Goal: Task Accomplishment & Management: Complete application form

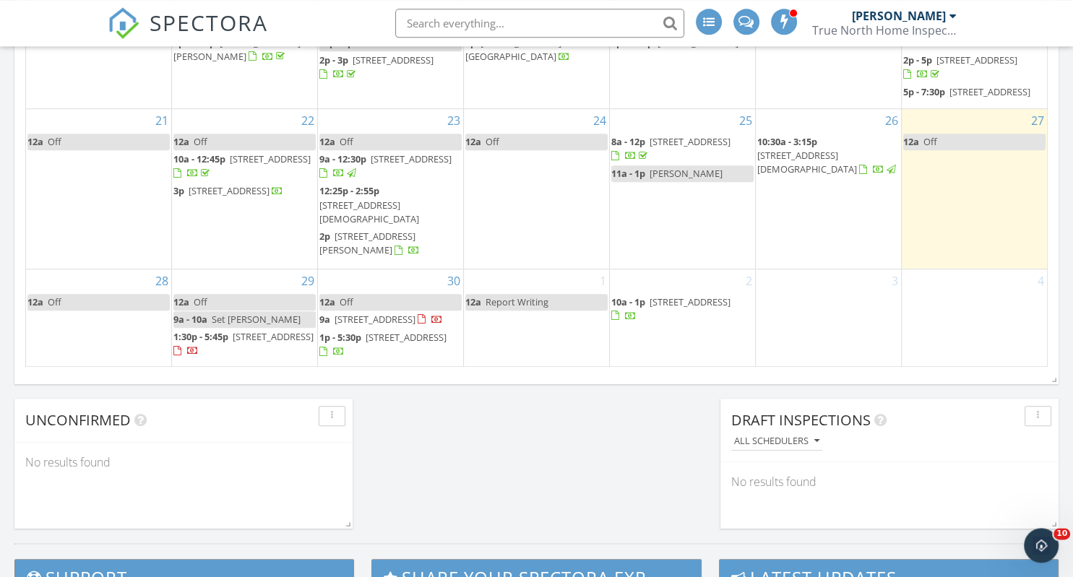
scroll to position [991, 0]
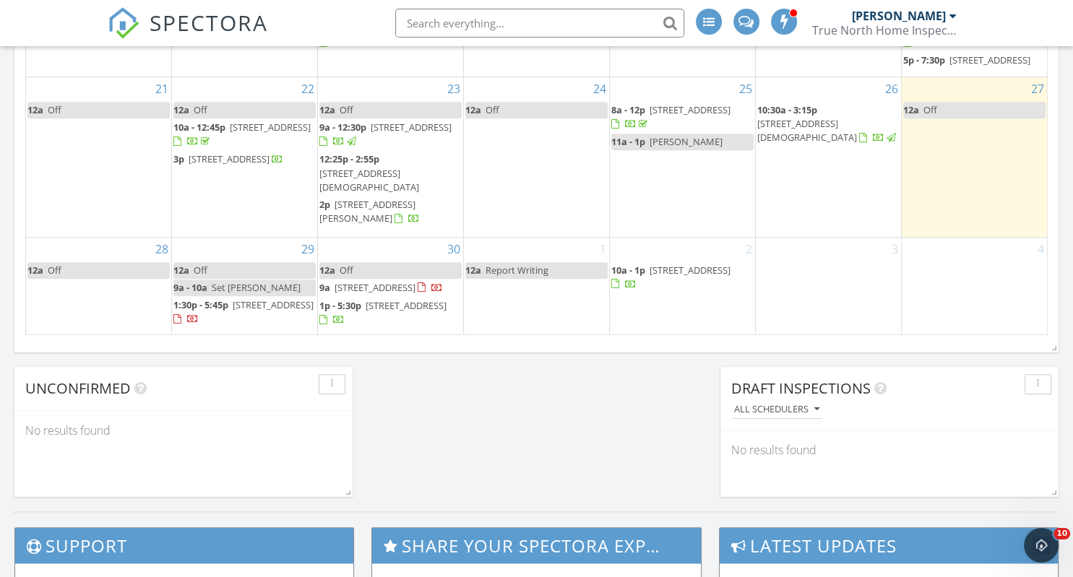
click at [807, 276] on td "3" at bounding box center [828, 286] width 146 height 98
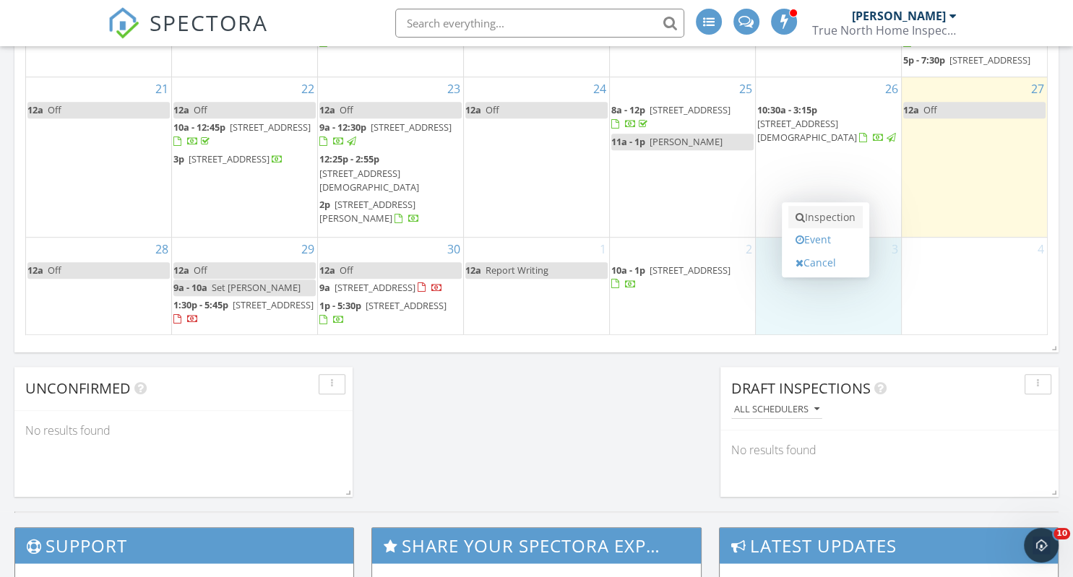
click at [821, 210] on link "Inspection" at bounding box center [825, 217] width 74 height 23
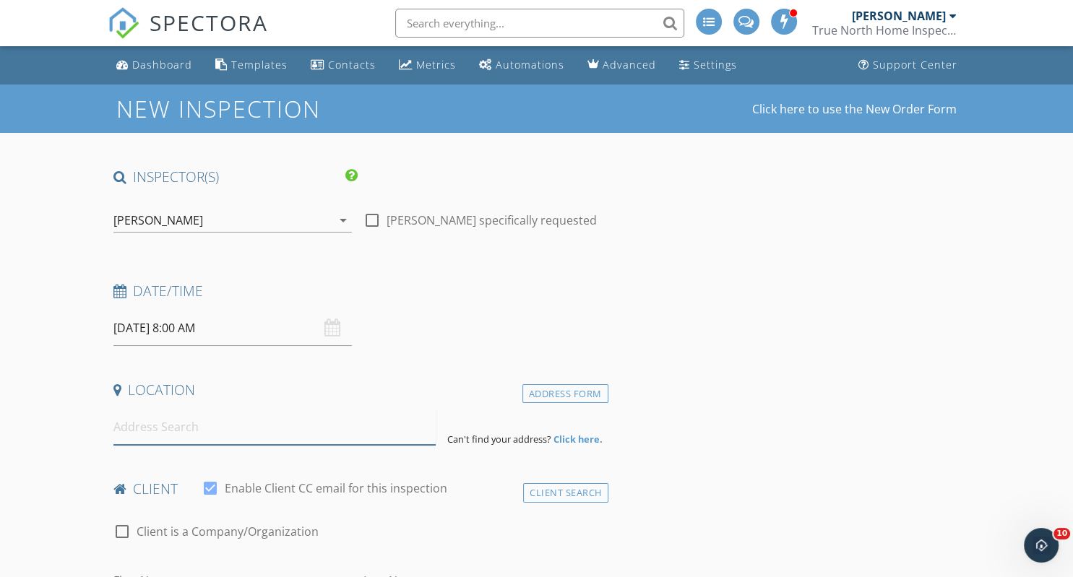
click at [174, 422] on input at bounding box center [274, 427] width 322 height 35
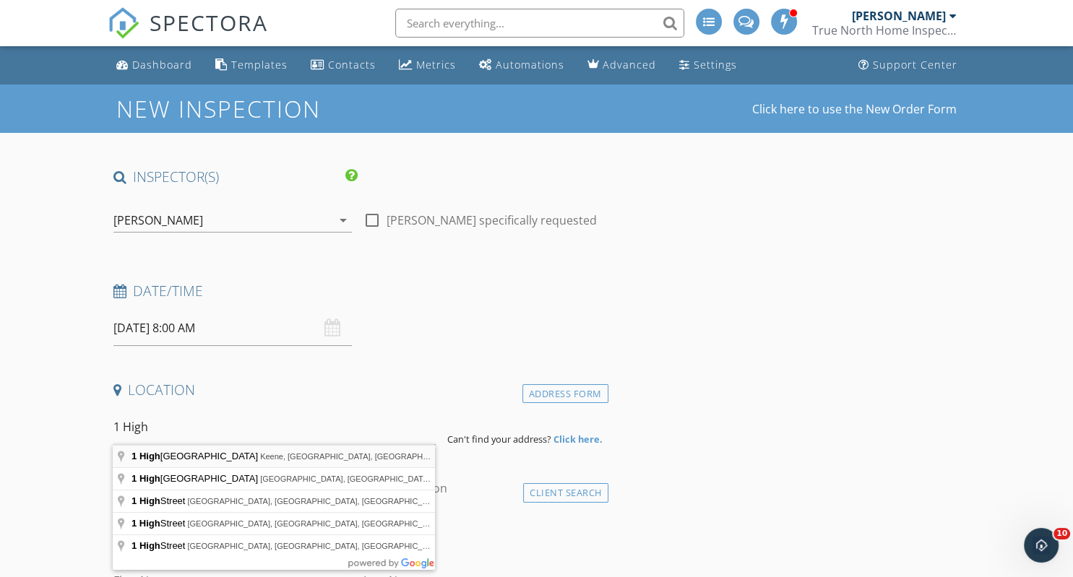
type input "1 Highland Avenue, Keene, NH, USA"
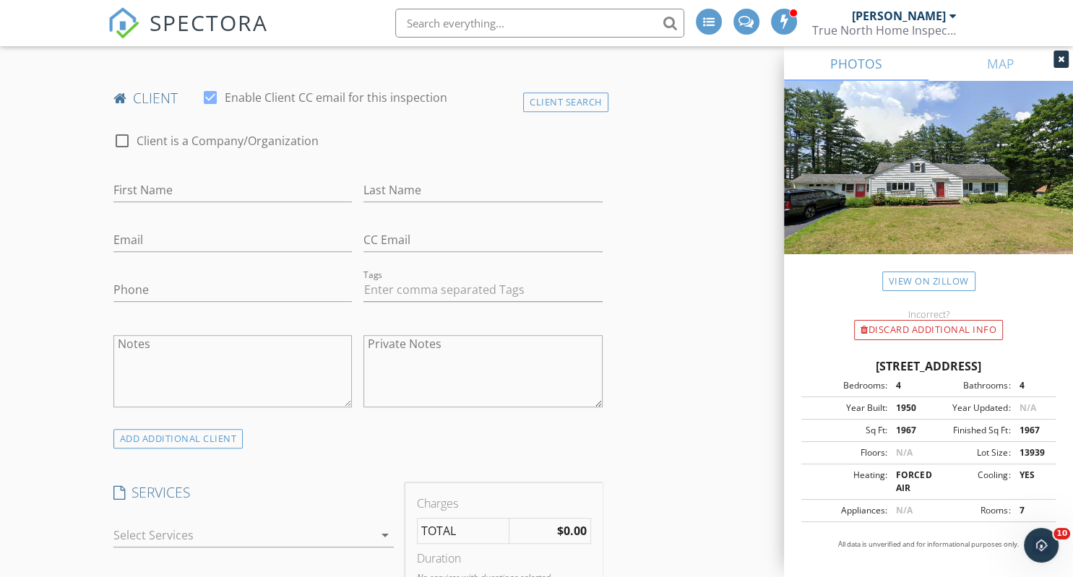
scroll to position [991, 0]
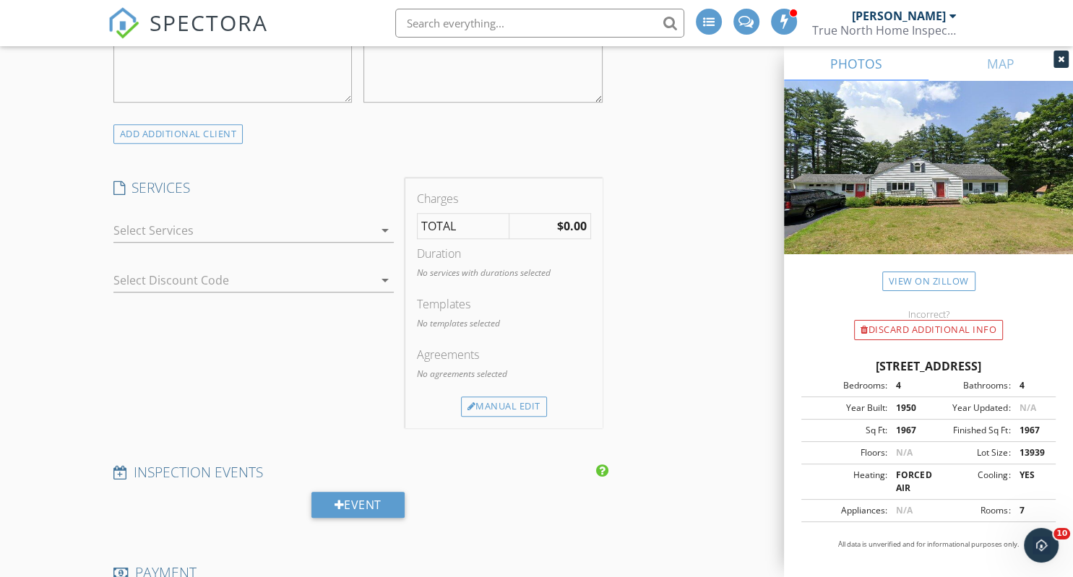
click at [387, 228] on icon "arrow_drop_down" at bounding box center [384, 230] width 17 height 17
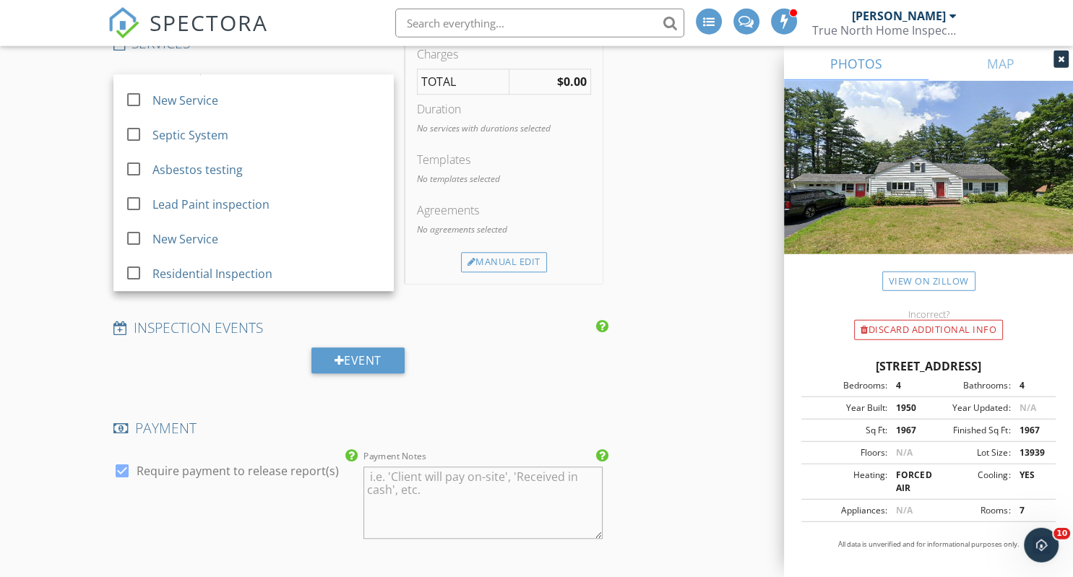
scroll to position [1144, 0]
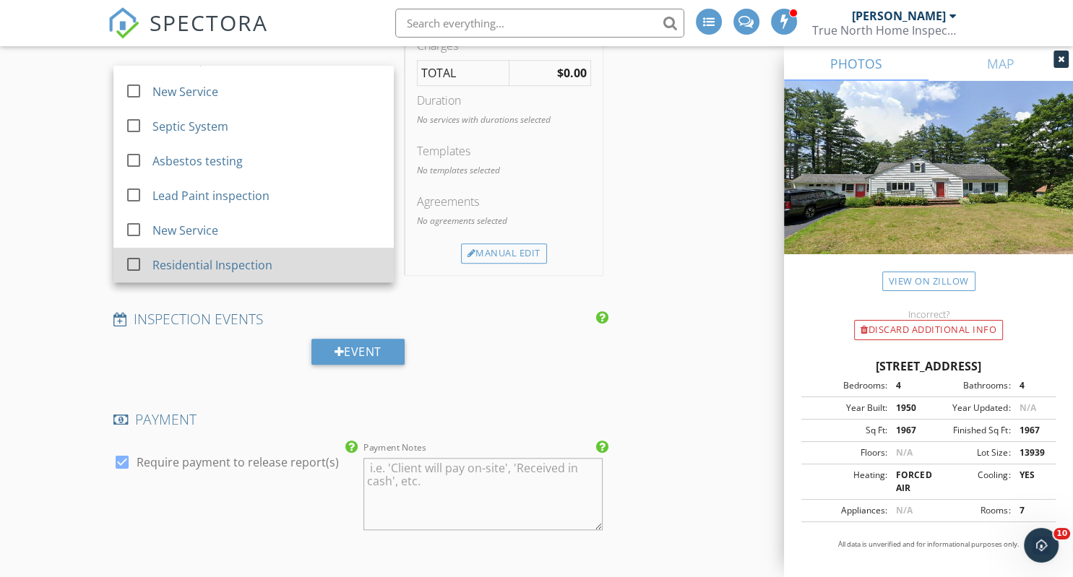
click at [258, 265] on div "Residential Inspection" at bounding box center [212, 264] width 120 height 17
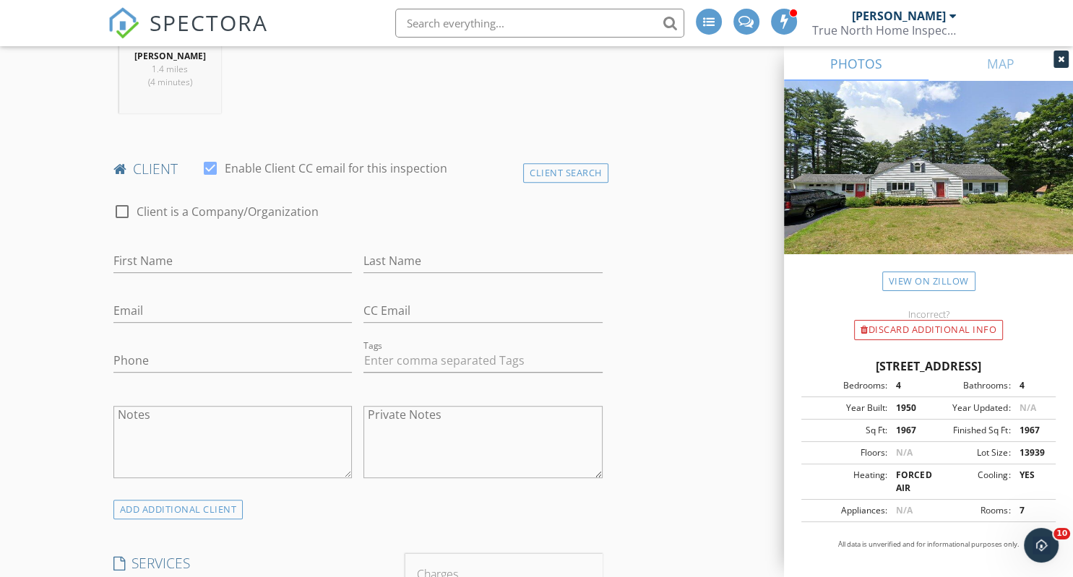
scroll to position [610, 0]
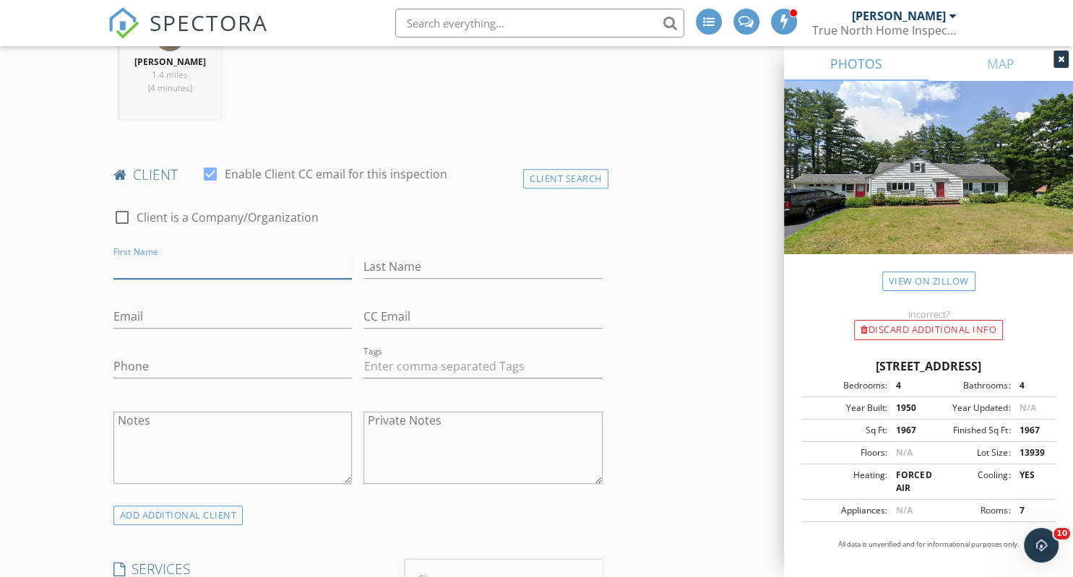
click at [223, 262] on input "First Name" at bounding box center [232, 267] width 239 height 24
click at [186, 262] on input "First Name" at bounding box center [232, 267] width 239 height 24
type input "[PERSON_NAME]"
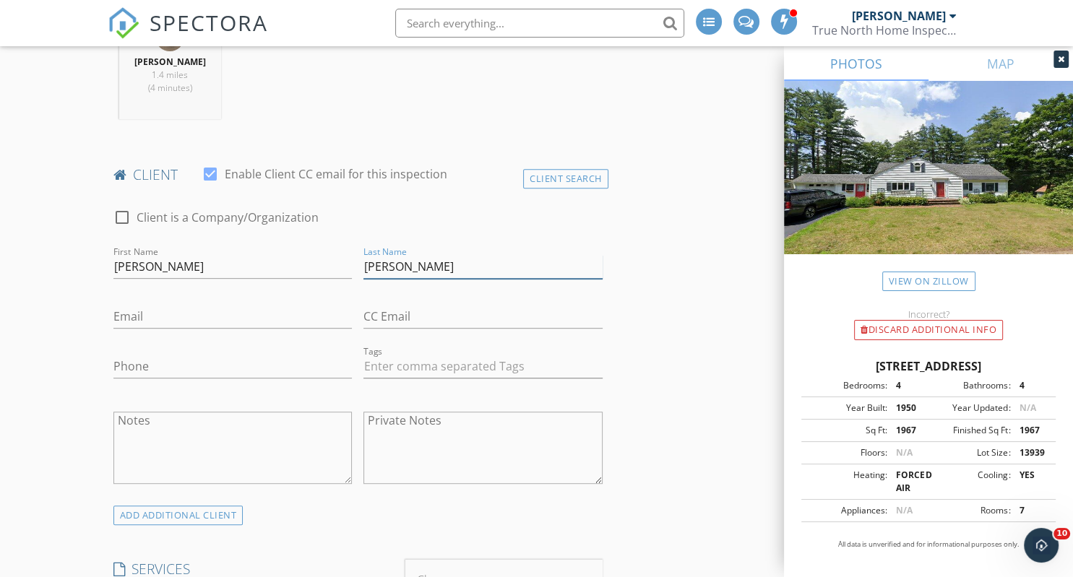
type input "[PERSON_NAME]"
click at [183, 311] on input "Email" at bounding box center [232, 317] width 239 height 24
type input "[EMAIL_ADDRESS][DOMAIN_NAME]"
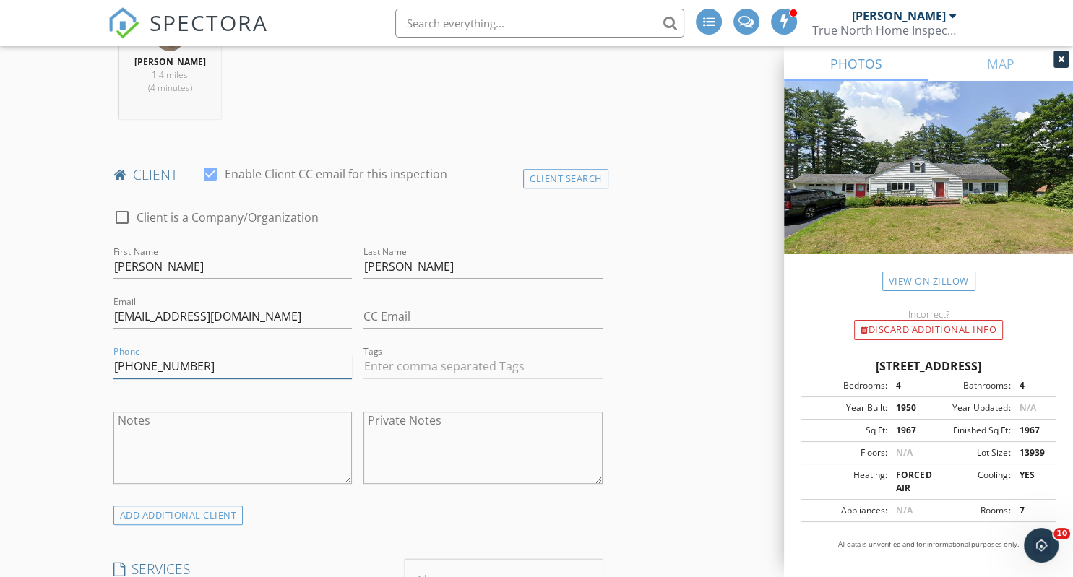
type input "[PHONE_NUMBER]"
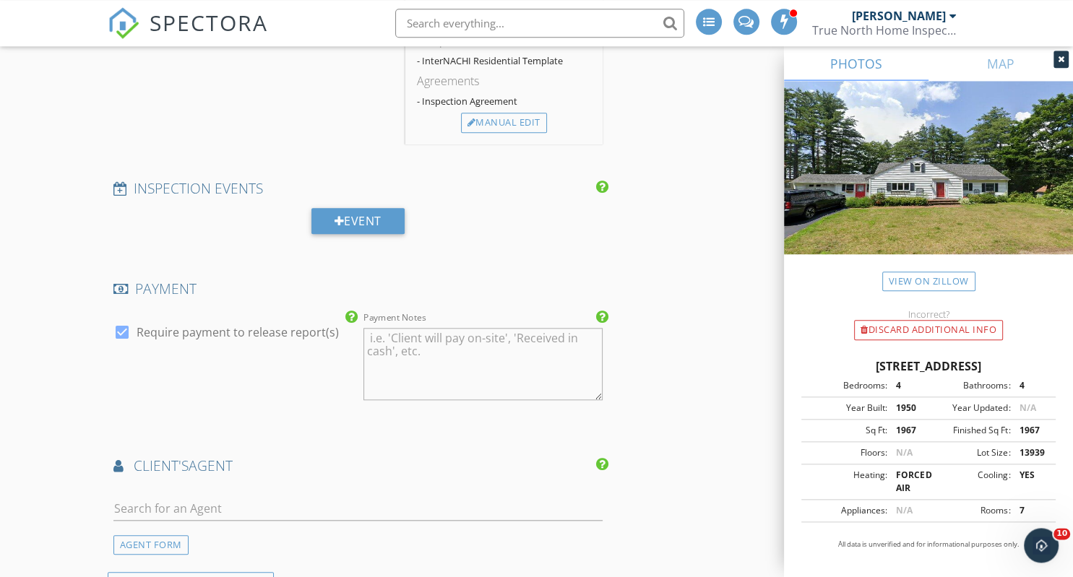
scroll to position [1449, 0]
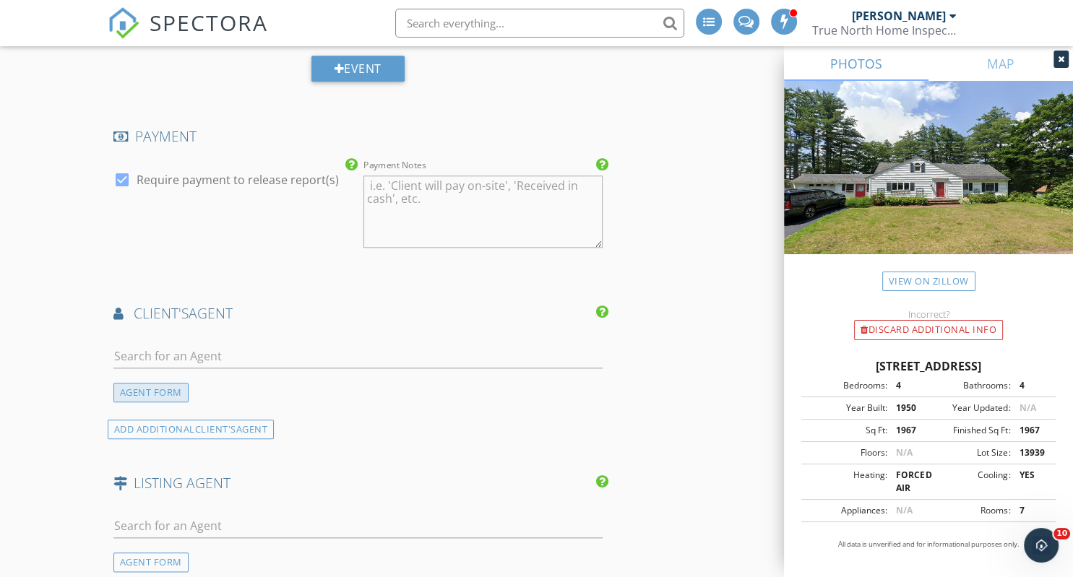
click at [155, 385] on div "AGENT FORM" at bounding box center [150, 393] width 75 height 20
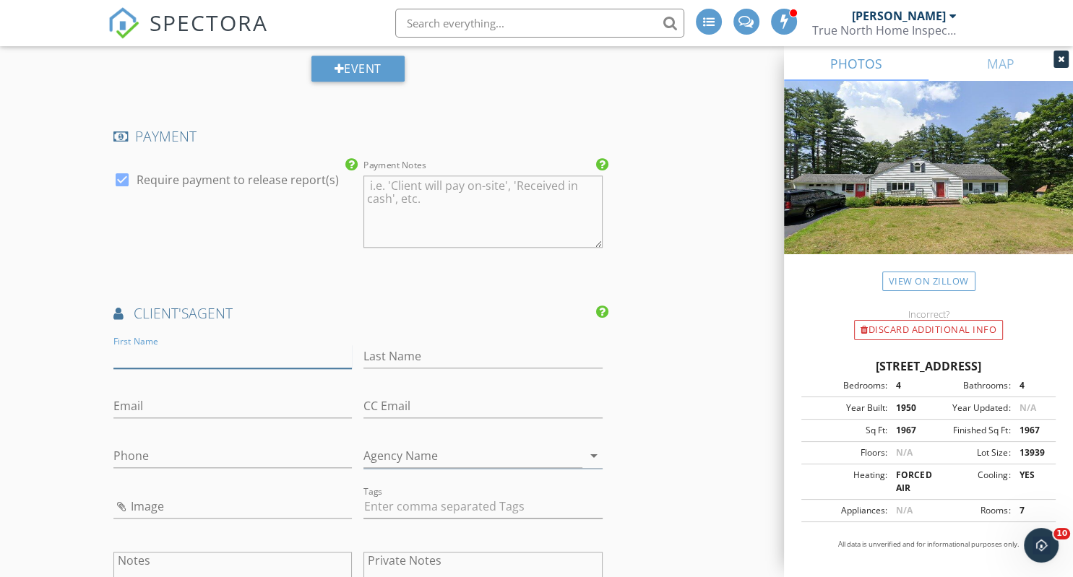
click at [175, 352] on input "First Name" at bounding box center [232, 357] width 239 height 24
type input "TJ"
type input "[PERSON_NAME]"
click at [156, 401] on input "Email" at bounding box center [232, 406] width 239 height 24
paste input "[EMAIL_ADDRESS][DOMAIN_NAME]"
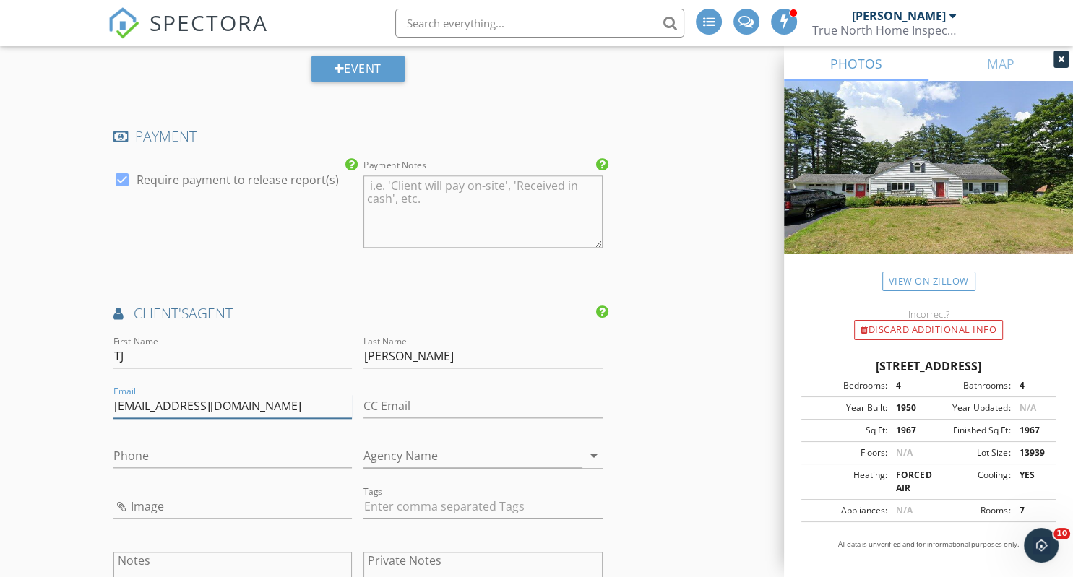
type input "[EMAIL_ADDRESS][DOMAIN_NAME]"
click at [164, 457] on input "Phone" at bounding box center [232, 456] width 239 height 24
paste input "[PHONE_NUMBER]"
type input "[PHONE_NUMBER]"
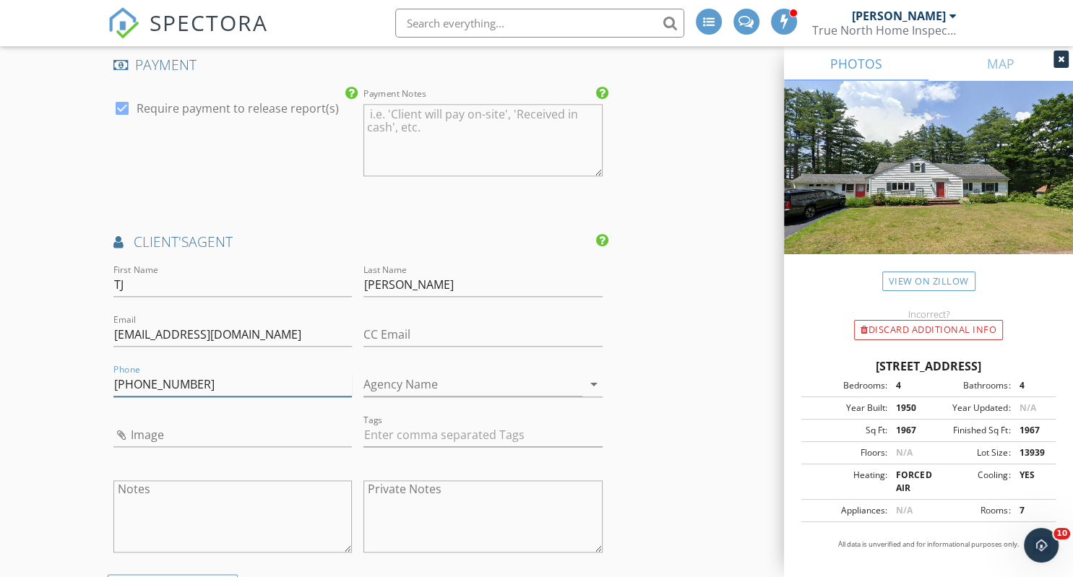
scroll to position [1526, 0]
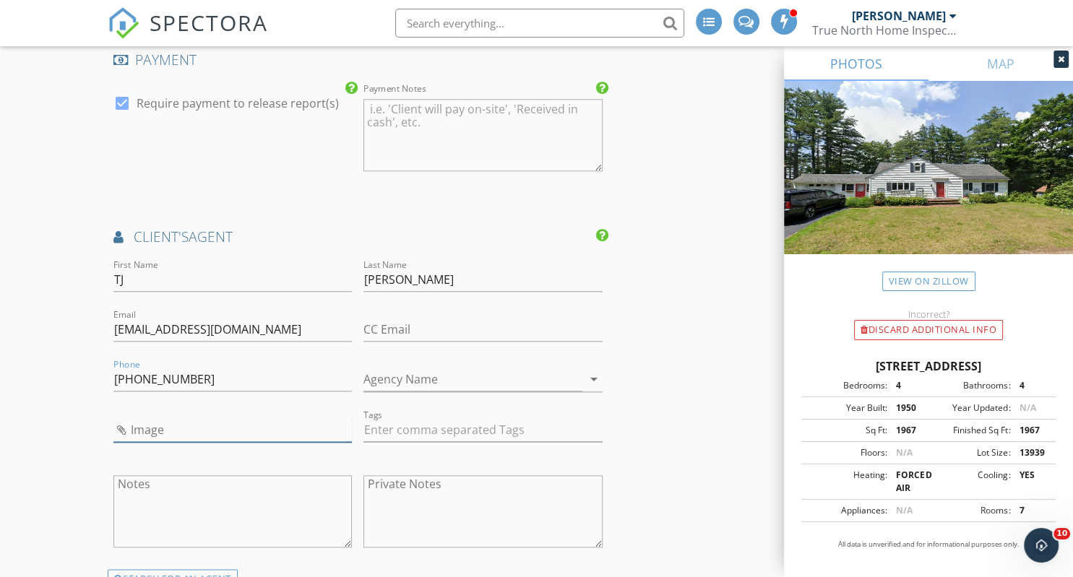
click at [155, 421] on input "Image" at bounding box center [232, 430] width 239 height 24
type input "TJ Kelly Realtor.jpg"
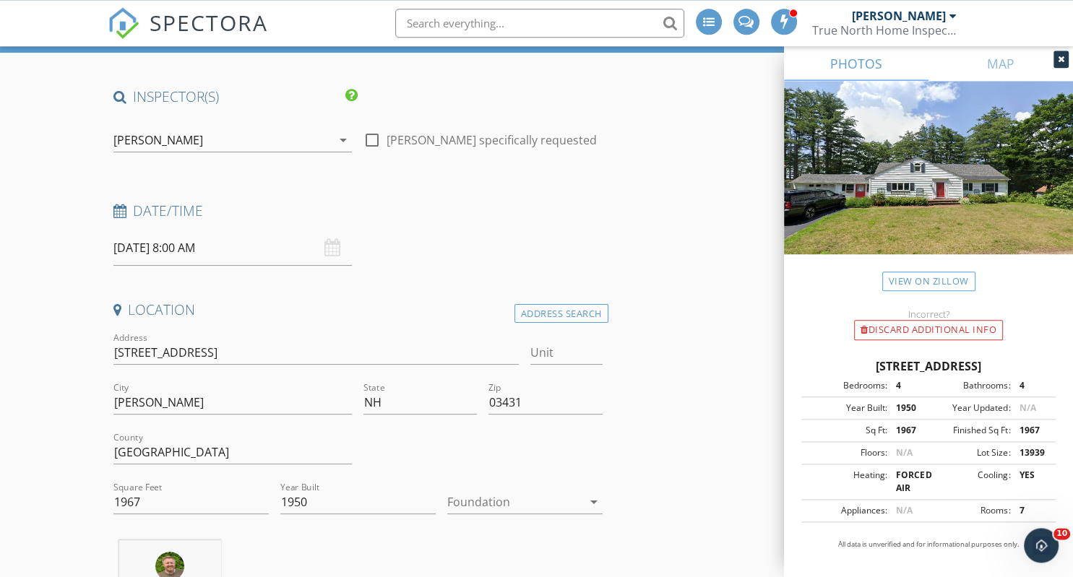
scroll to position [0, 0]
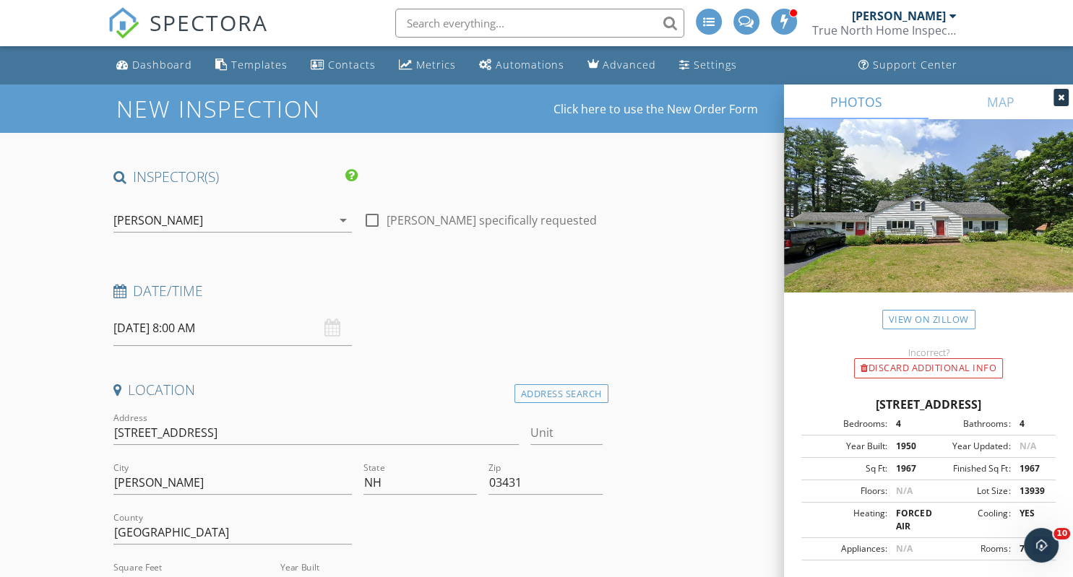
click at [241, 329] on input "10/03/2025 8:00 AM" at bounding box center [232, 328] width 239 height 35
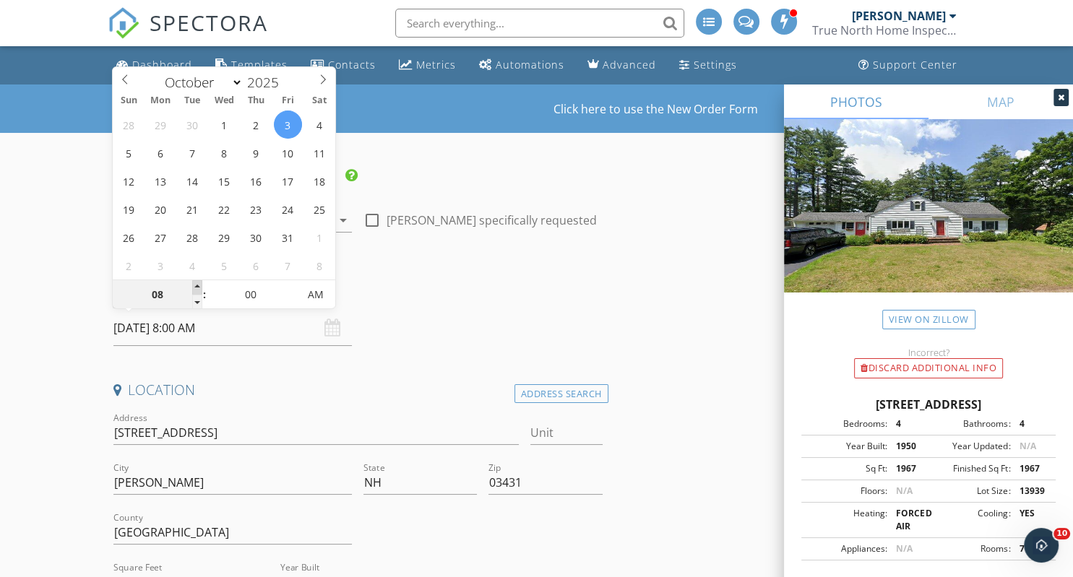
type input "07"
type input "10/03/2025 7:00 AM"
click at [200, 288] on div "07" at bounding box center [157, 294] width 89 height 29
type input "08"
type input "10/03/2025 8:00 AM"
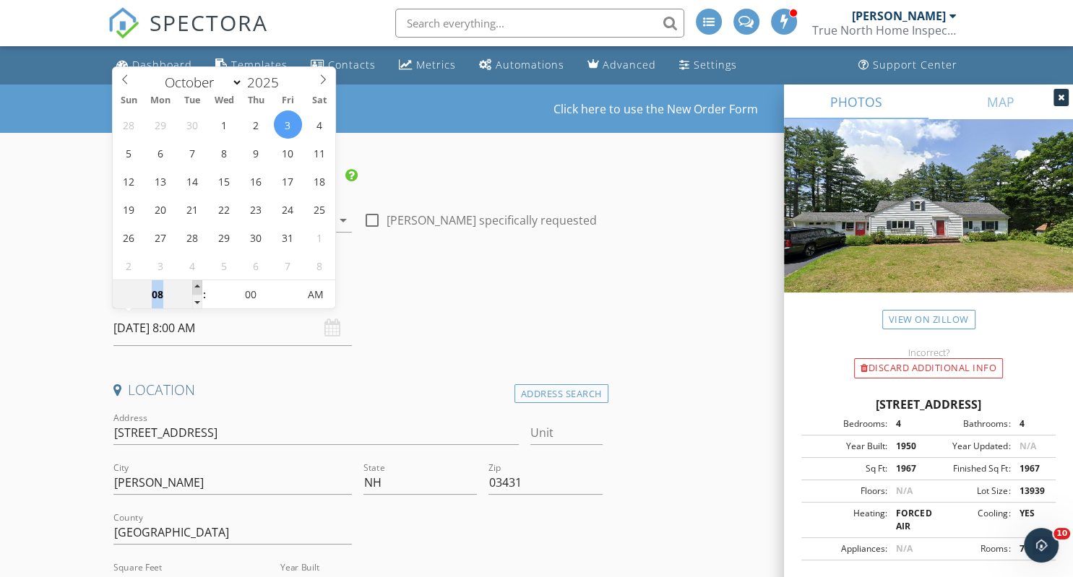
click at [200, 288] on span at bounding box center [197, 287] width 10 height 14
type input "09"
type input "10/03/2025 9:00 AM"
click at [200, 288] on span at bounding box center [197, 287] width 10 height 14
type input "10"
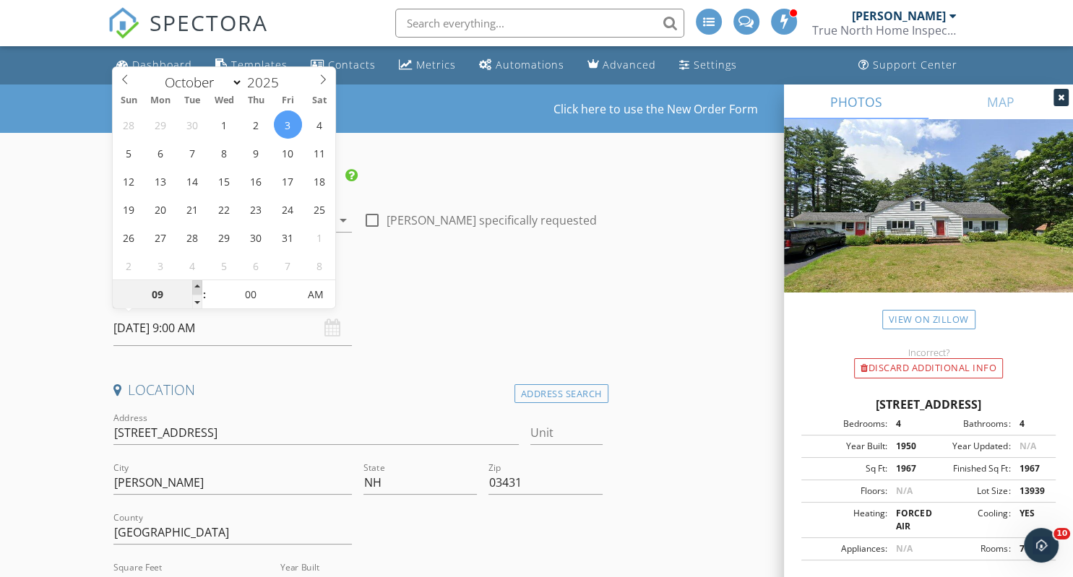
type input "[DATE] 10:00 AM"
click at [200, 288] on span at bounding box center [197, 287] width 10 height 14
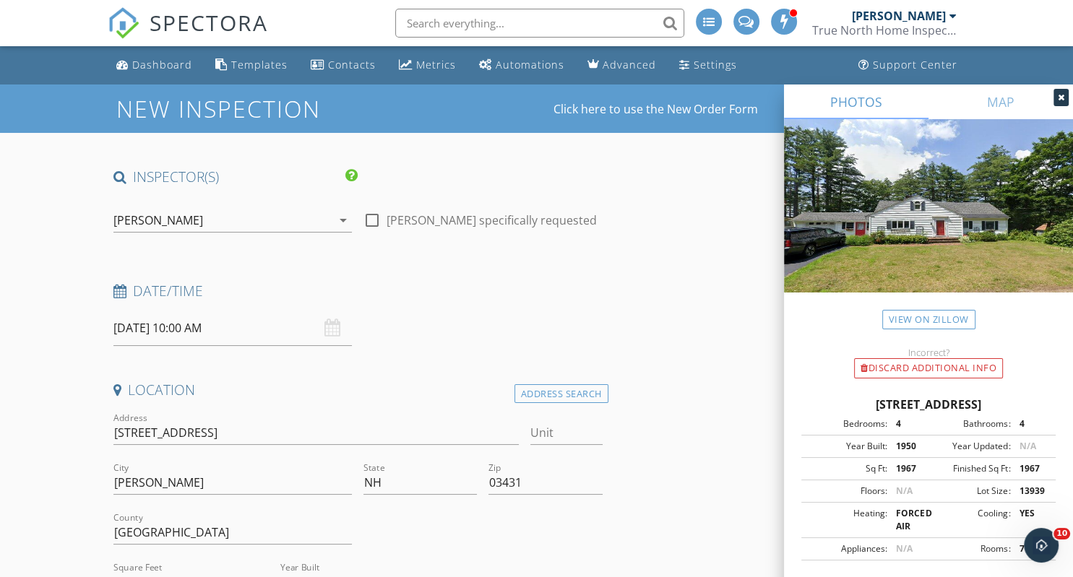
click at [413, 313] on div "Date/Time 10/03/2025 10:00 AM" at bounding box center [358, 314] width 501 height 64
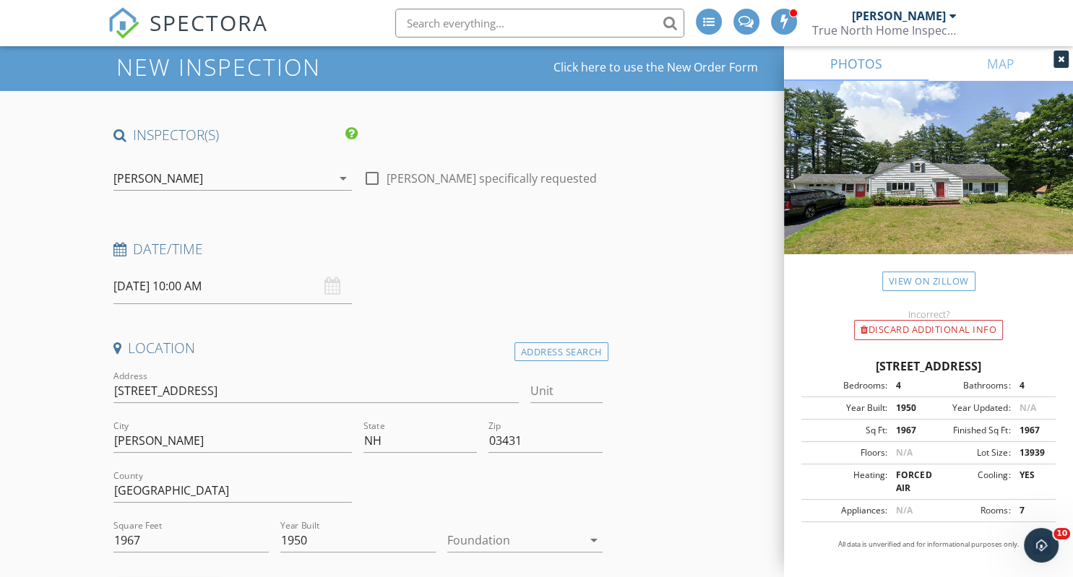
scroll to position [76, 0]
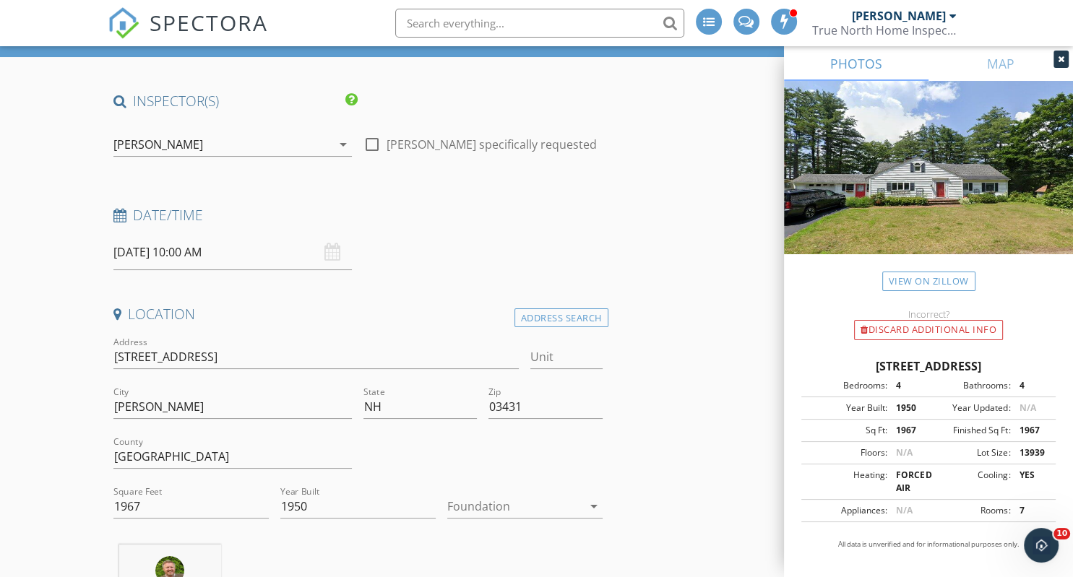
click at [596, 507] on icon "arrow_drop_down" at bounding box center [593, 506] width 17 height 17
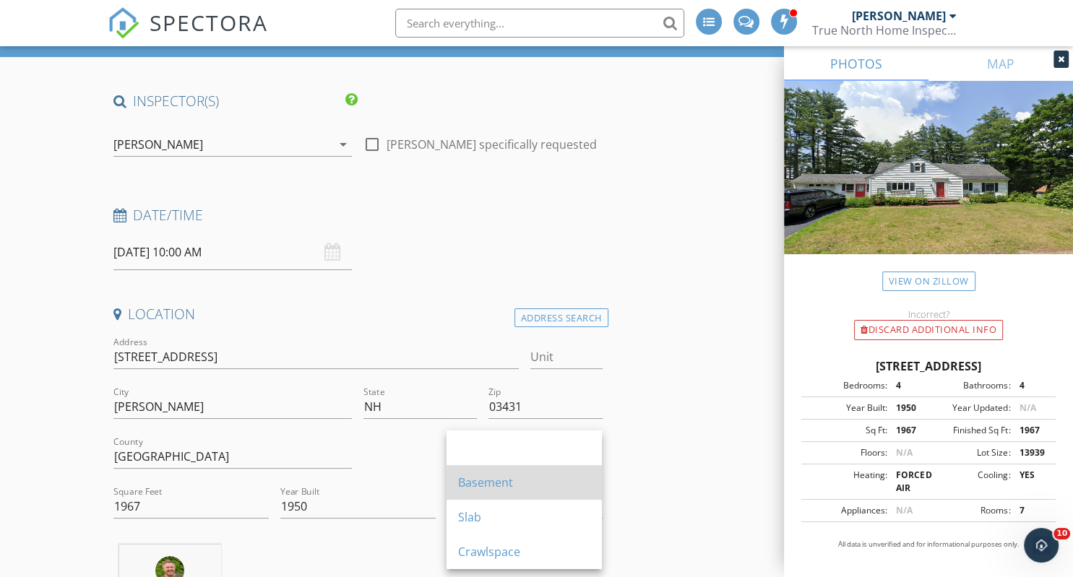
click at [555, 483] on div "Basement" at bounding box center [524, 482] width 132 height 17
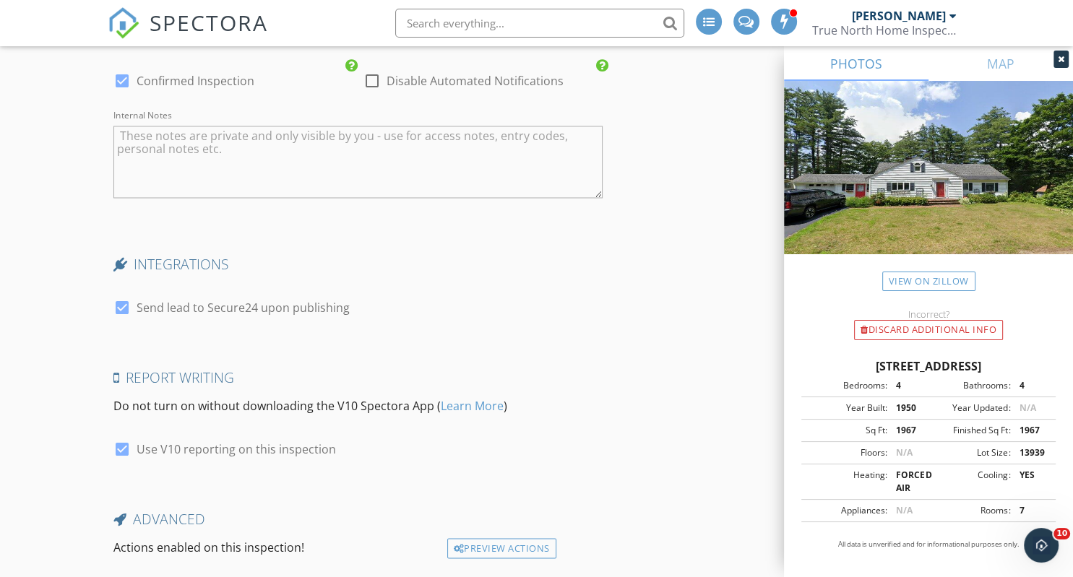
scroll to position [2536, 0]
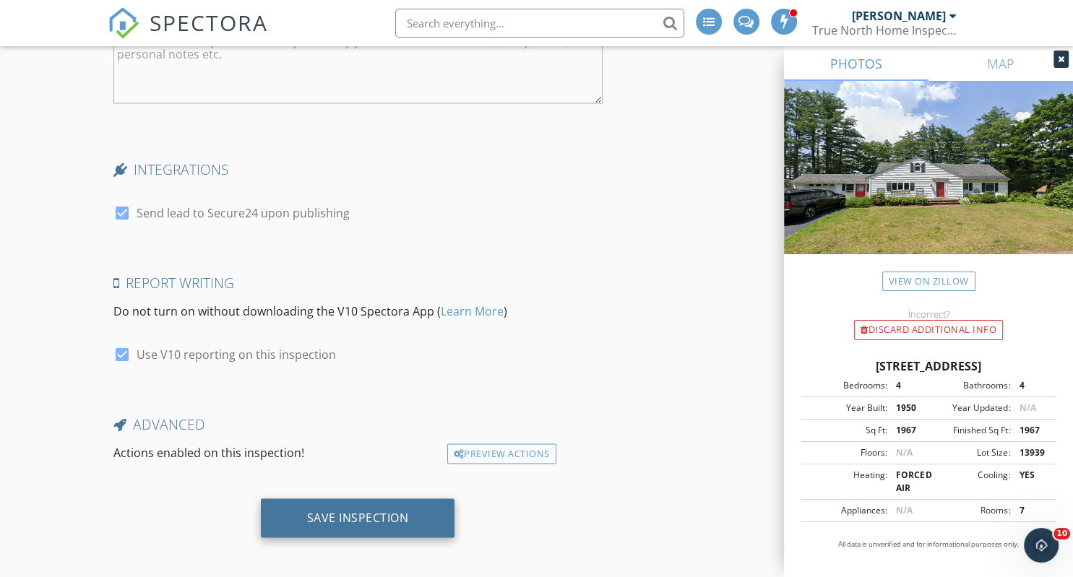
click at [350, 510] on div "Save Inspection" at bounding box center [358, 517] width 102 height 14
